Goal: Obtain resource: Obtain resource

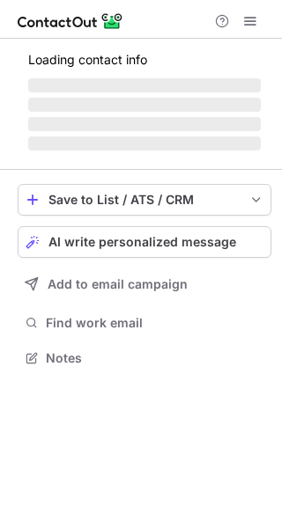
scroll to position [369, 282]
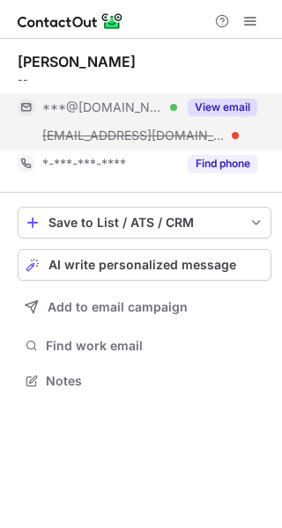
click at [199, 111] on button "View email" at bounding box center [223, 108] width 70 height 18
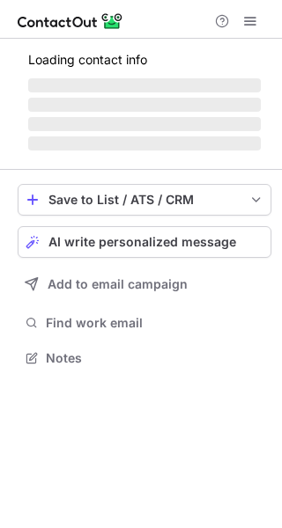
scroll to position [346, 282]
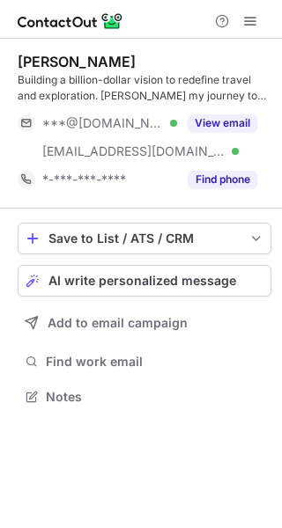
scroll to position [385, 282]
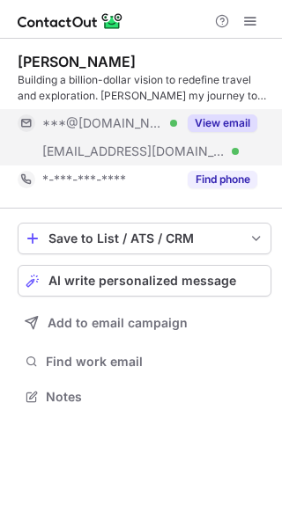
click at [197, 121] on button "View email" at bounding box center [223, 123] width 70 height 18
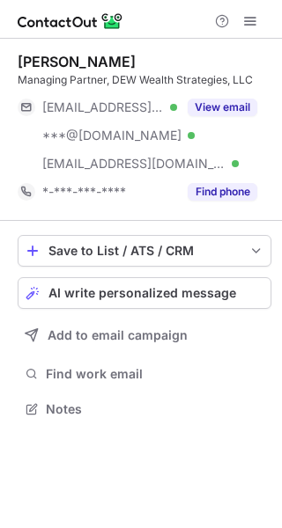
scroll to position [397, 282]
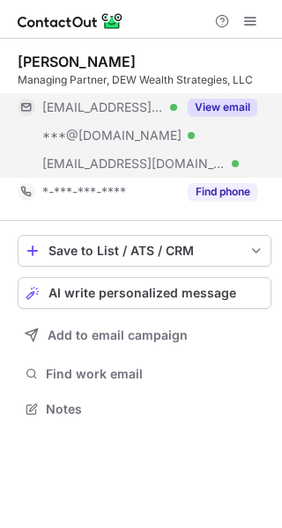
click at [197, 108] on button "View email" at bounding box center [223, 108] width 70 height 18
